Goal: Obtain resource: Download file/media

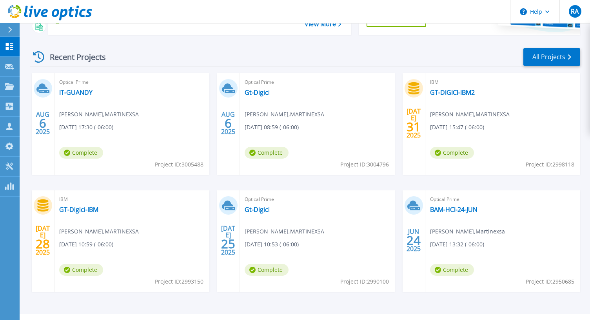
scroll to position [72, 0]
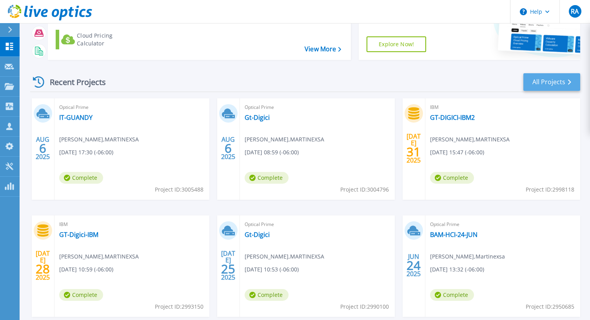
click at [546, 83] on link "All Projects" at bounding box center [551, 82] width 57 height 18
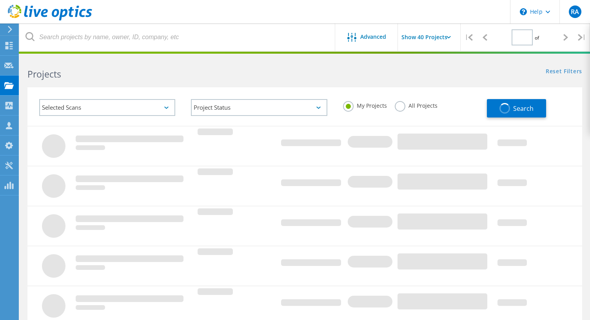
type input "1"
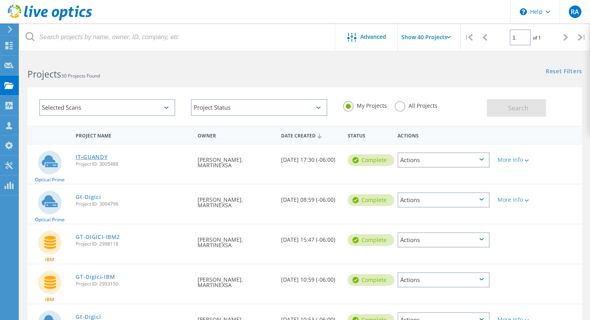
click at [95, 156] on link "IT-GUANDY" at bounding box center [92, 156] width 32 height 5
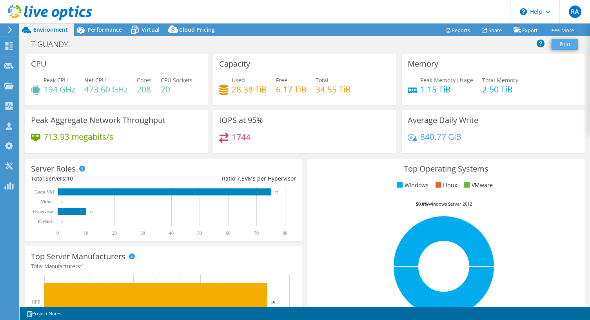
click at [563, 46] on link "Print" at bounding box center [564, 44] width 27 height 11
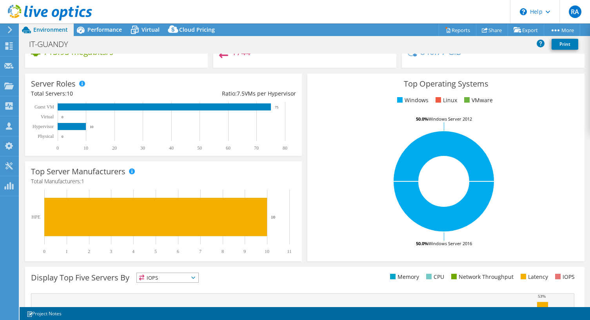
scroll to position [83, 0]
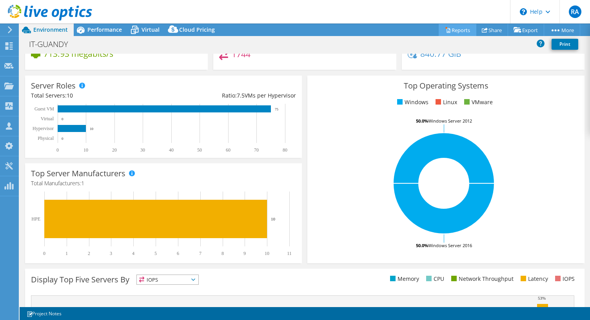
click at [454, 28] on link "Reports" at bounding box center [458, 30] width 38 height 12
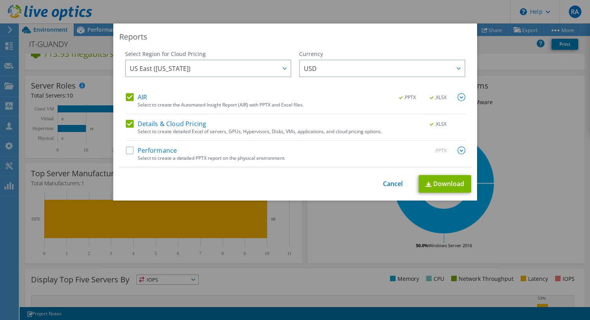
click at [127, 94] on label "AIR" at bounding box center [136, 97] width 21 height 8
click at [0, 0] on input "AIR" at bounding box center [0, 0] width 0 height 0
click at [131, 121] on label "Details & Cloud Pricing" at bounding box center [166, 124] width 81 height 8
click at [0, 0] on input "Details & Cloud Pricing" at bounding box center [0, 0] width 0 height 0
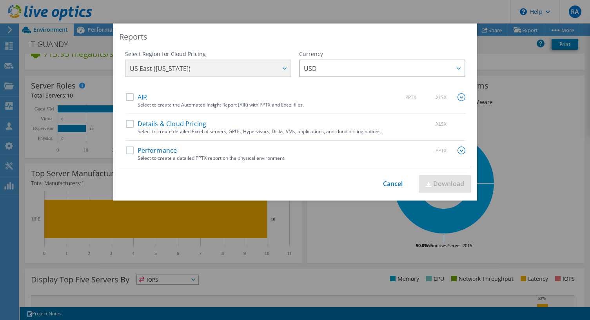
click at [130, 149] on label "Performance" at bounding box center [151, 151] width 51 height 8
click at [0, 0] on input "Performance" at bounding box center [0, 0] width 0 height 0
click at [460, 154] on img at bounding box center [461, 151] width 8 height 8
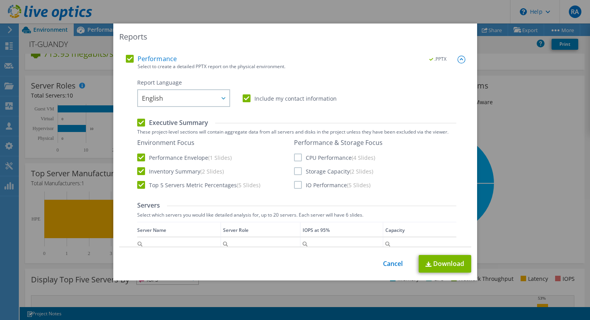
scroll to position [103, 0]
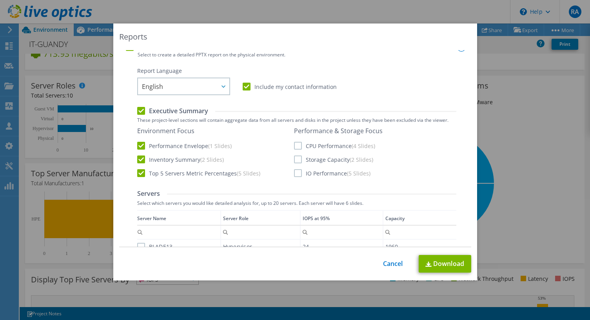
click at [303, 145] on label "CPU Performance (4 Slides)" at bounding box center [334, 146] width 81 height 8
click at [0, 0] on input "CPU Performance (4 Slides)" at bounding box center [0, 0] width 0 height 0
click at [301, 156] on label "Storage Capacity (2 Slides)" at bounding box center [333, 160] width 79 height 8
click at [0, 0] on input "Storage Capacity (2 Slides)" at bounding box center [0, 0] width 0 height 0
click at [300, 173] on label "IO Performance (5 Slides)" at bounding box center [332, 173] width 76 height 8
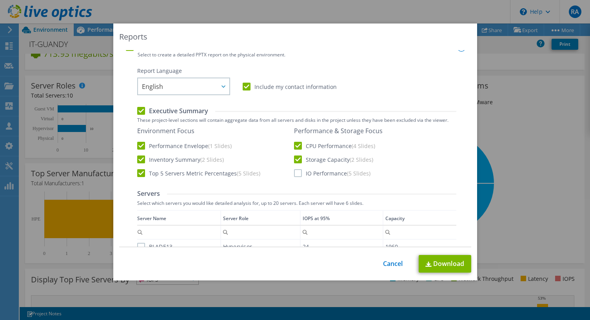
click at [0, 0] on input "IO Performance (5 Slides)" at bounding box center [0, 0] width 0 height 0
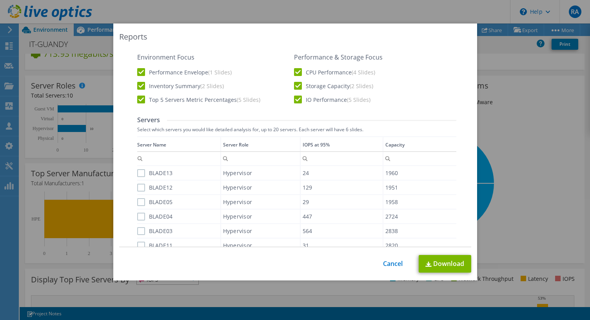
scroll to position [254, 0]
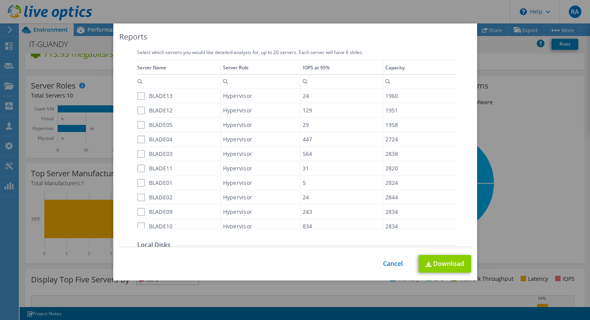
click at [439, 270] on link "Download" at bounding box center [445, 264] width 53 height 18
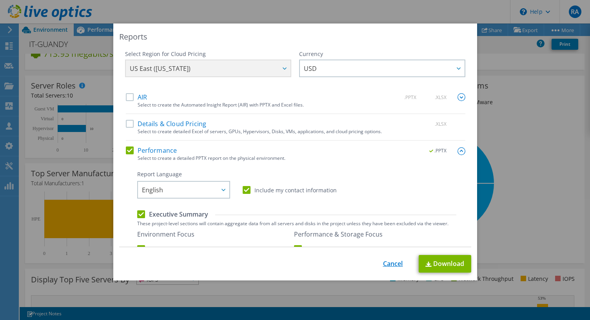
scroll to position [0, 0]
click at [392, 268] on link "Cancel" at bounding box center [393, 263] width 20 height 7
